Goal: Information Seeking & Learning: Learn about a topic

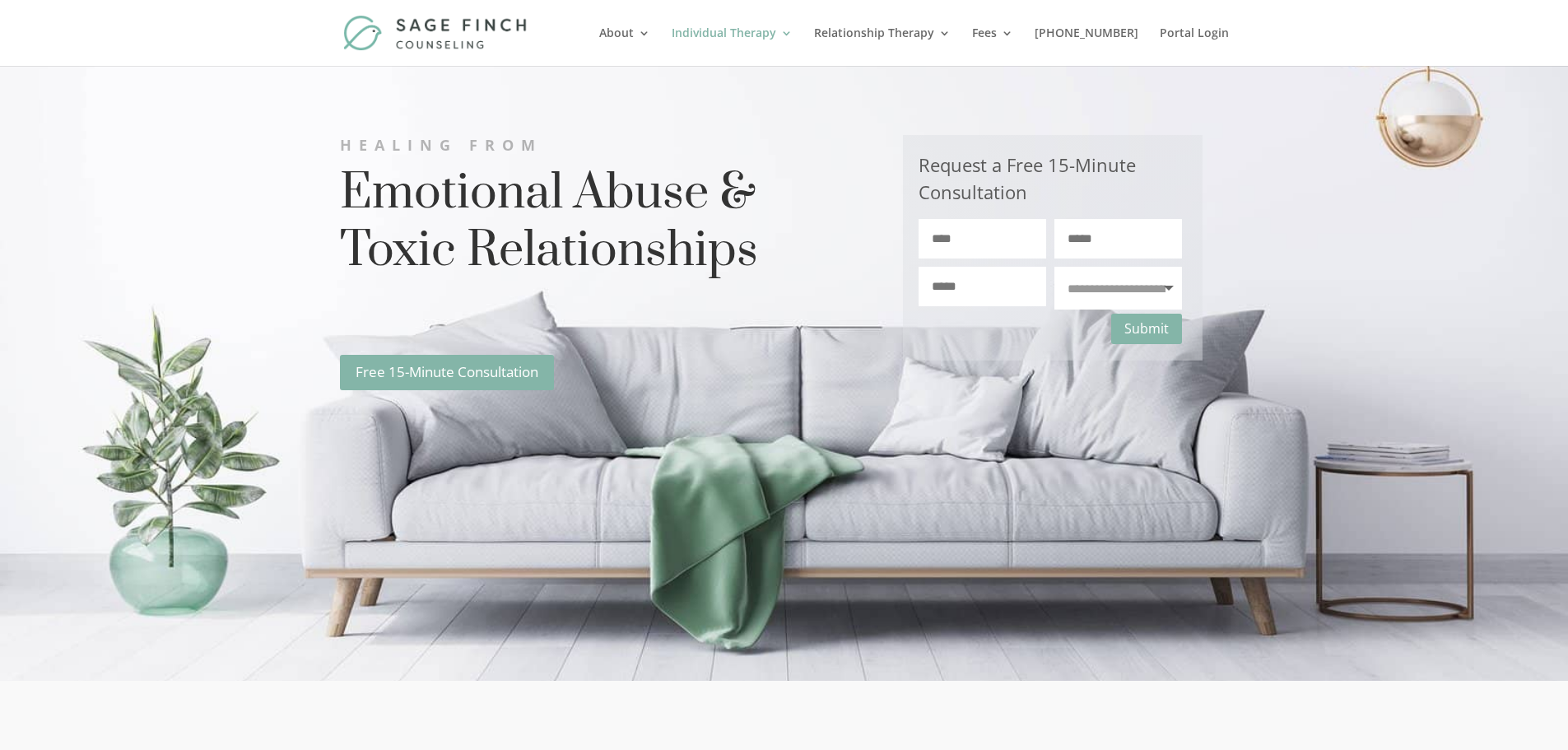
click at [451, 16] on img at bounding box center [436, 33] width 187 height 36
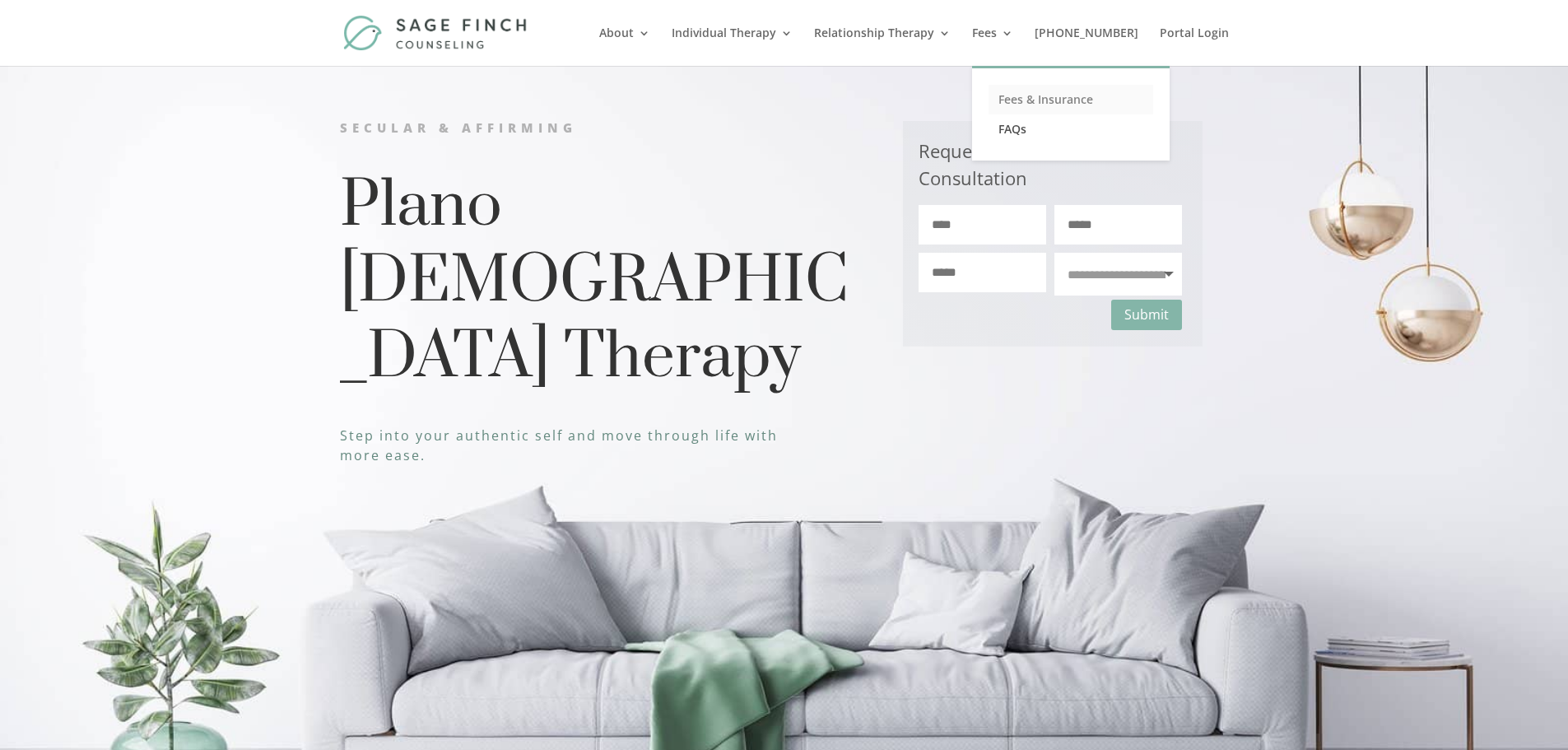
click at [1042, 90] on link "Fees & Insurance" at bounding box center [1070, 99] width 164 height 30
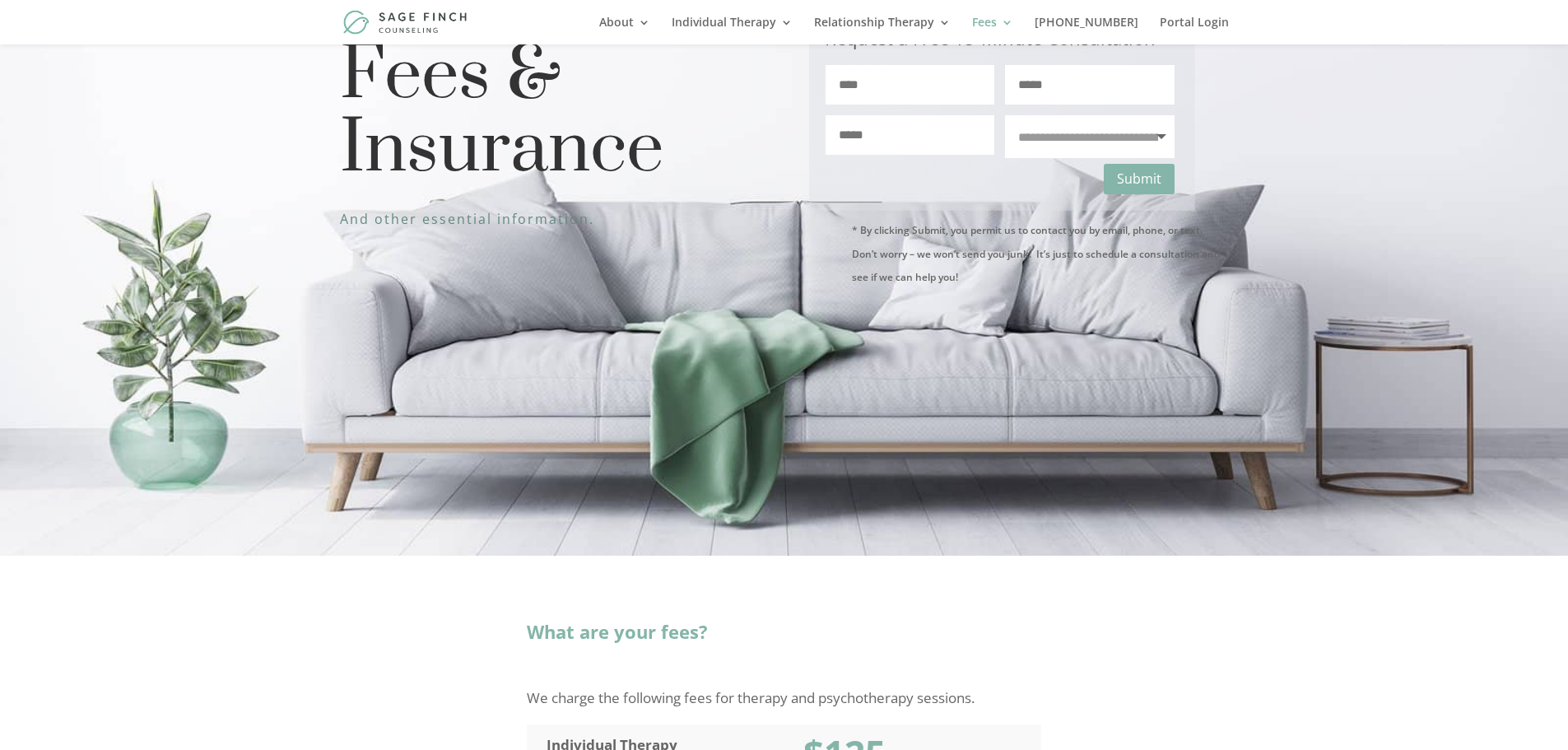
scroll to position [83, 0]
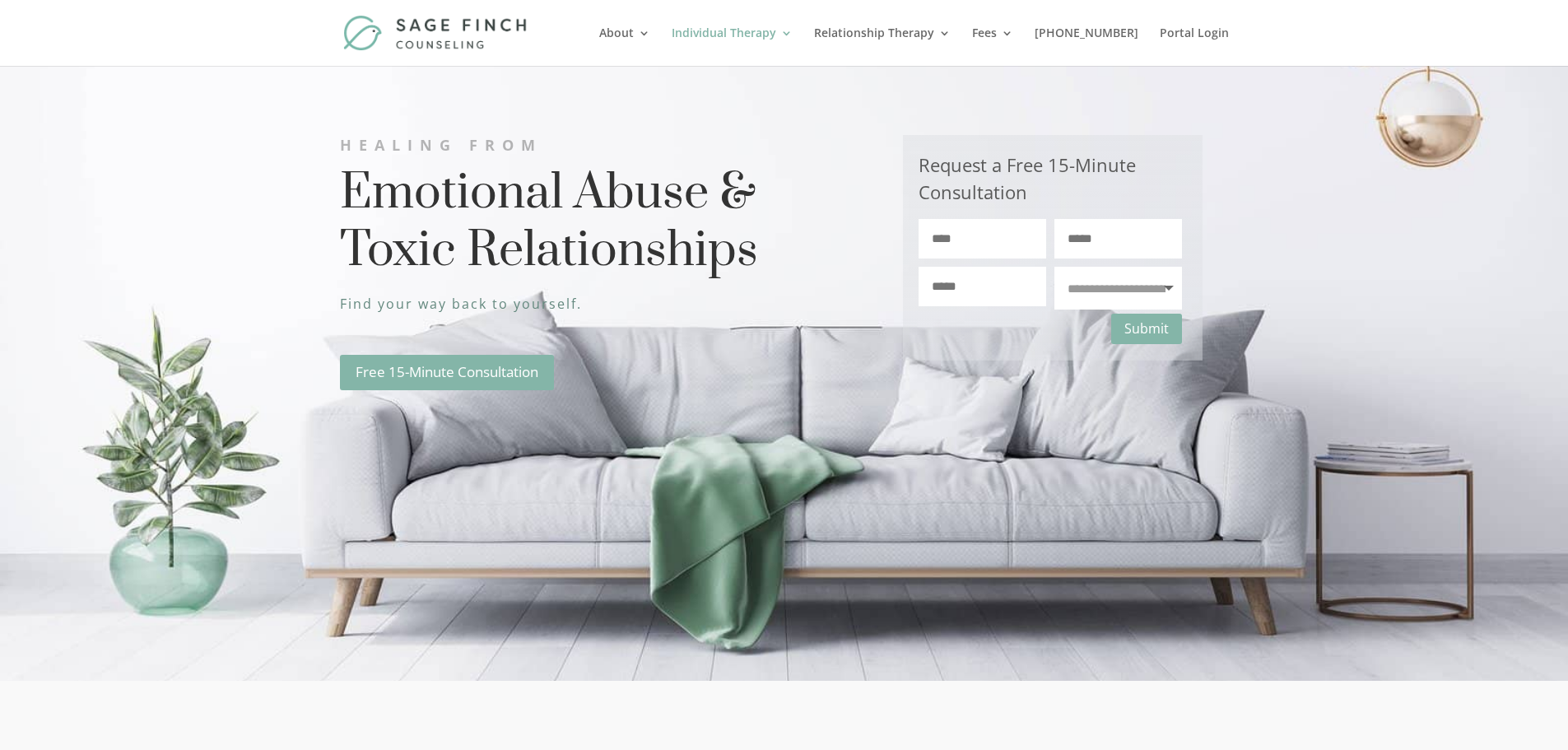
click at [447, 33] on img at bounding box center [436, 33] width 187 height 36
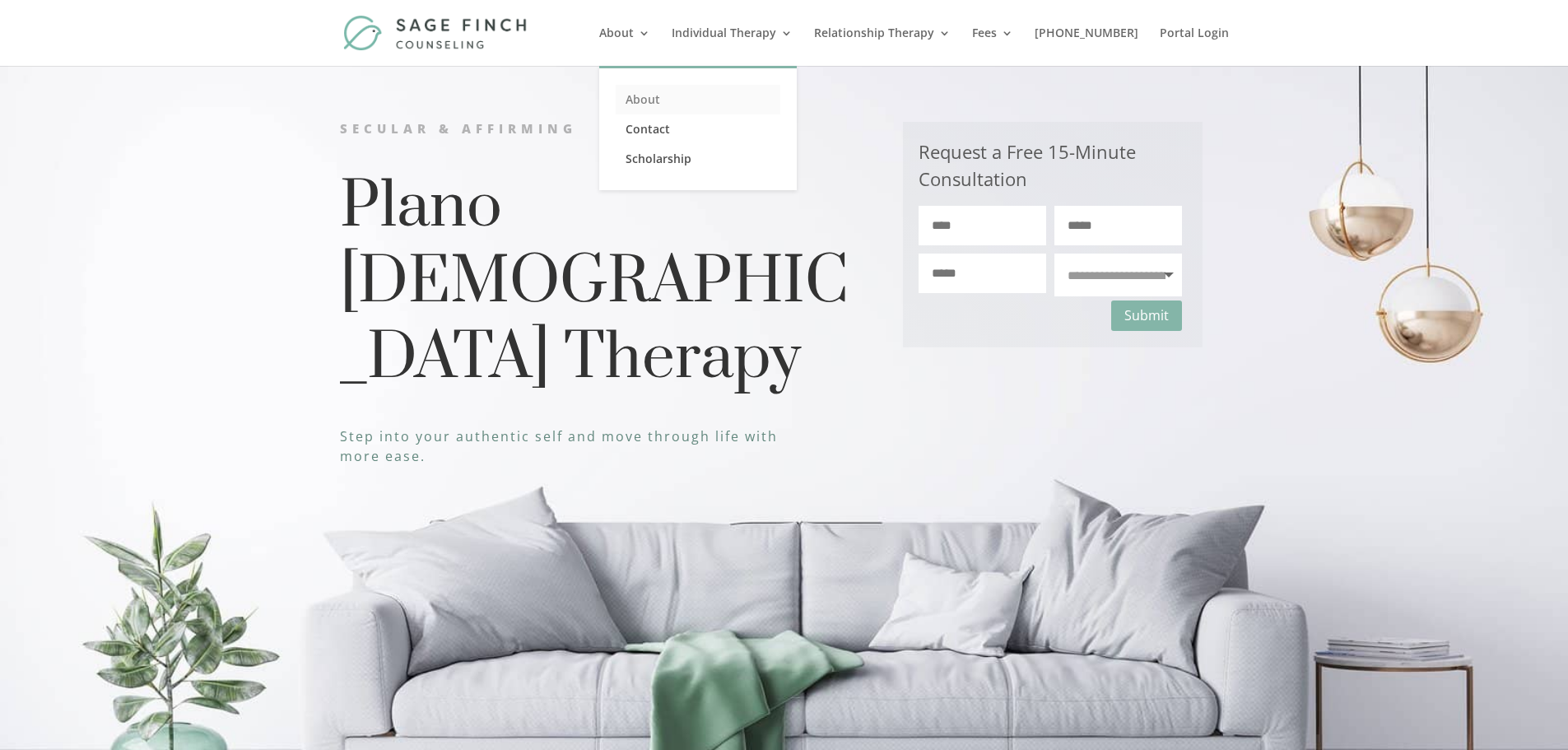
click at [686, 105] on link "About" at bounding box center [697, 99] width 164 height 30
